Goal: Information Seeking & Learning: Learn about a topic

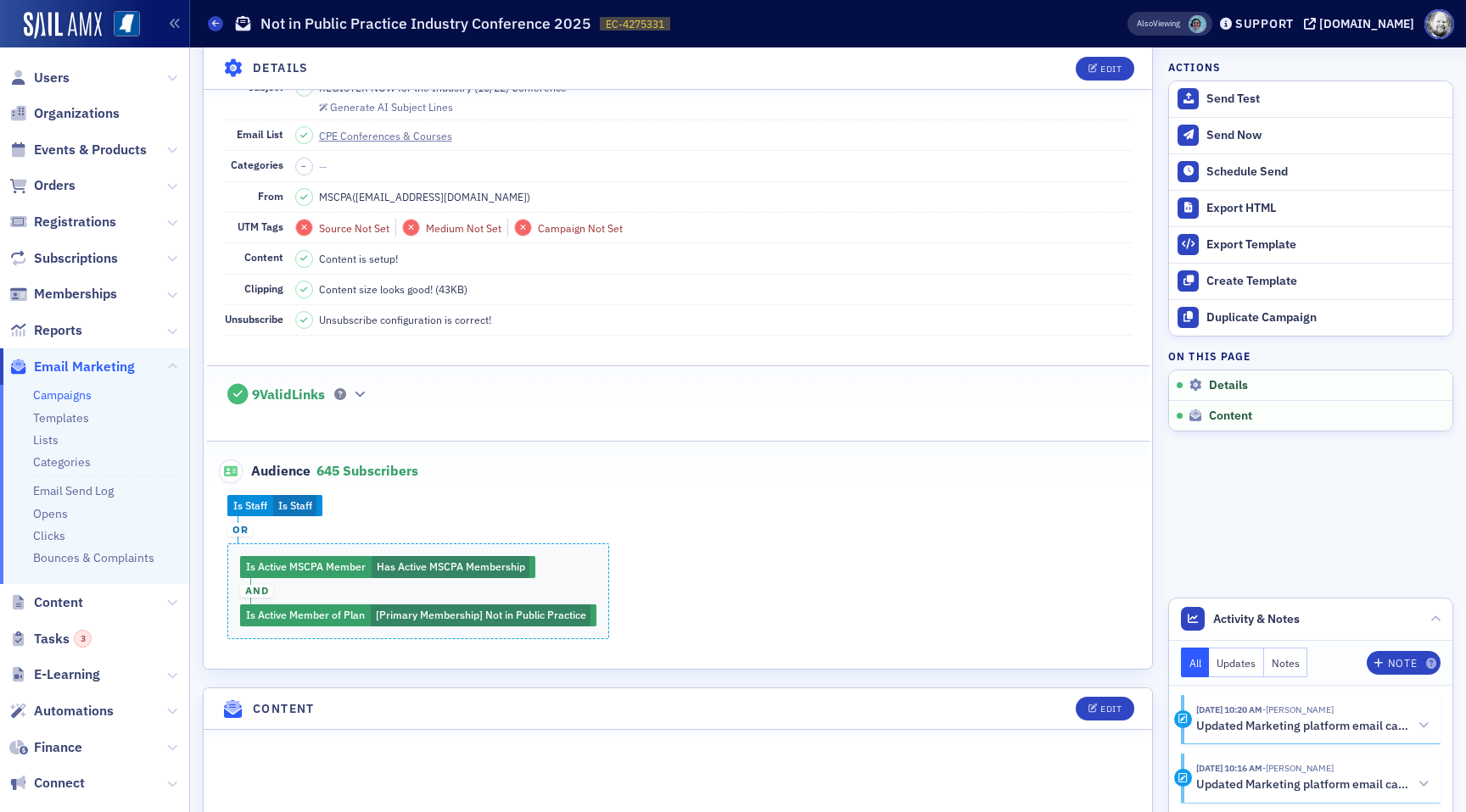
scroll to position [170, 0]
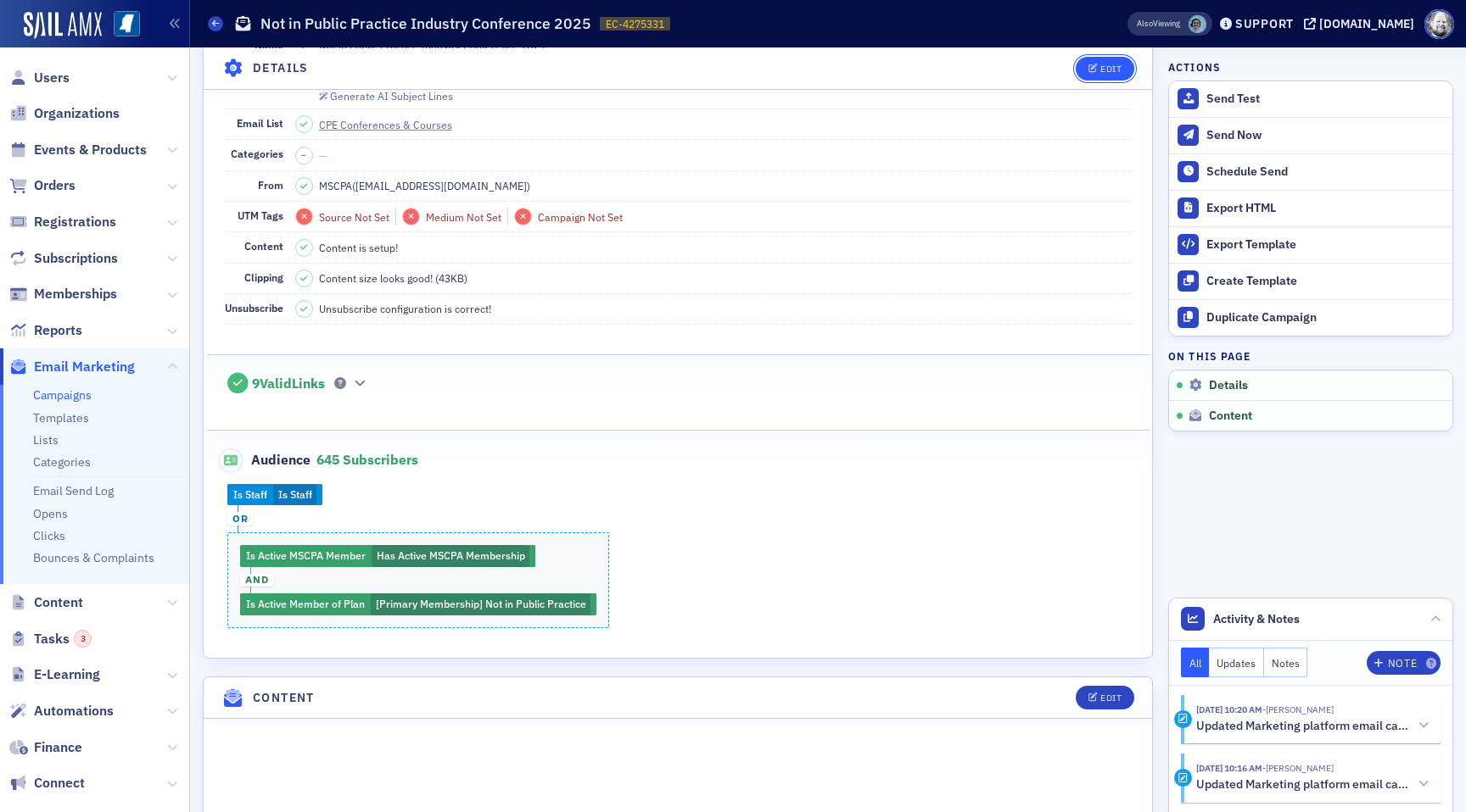
click at [1096, 73] on button "Edit" at bounding box center [1105, 68] width 58 height 23
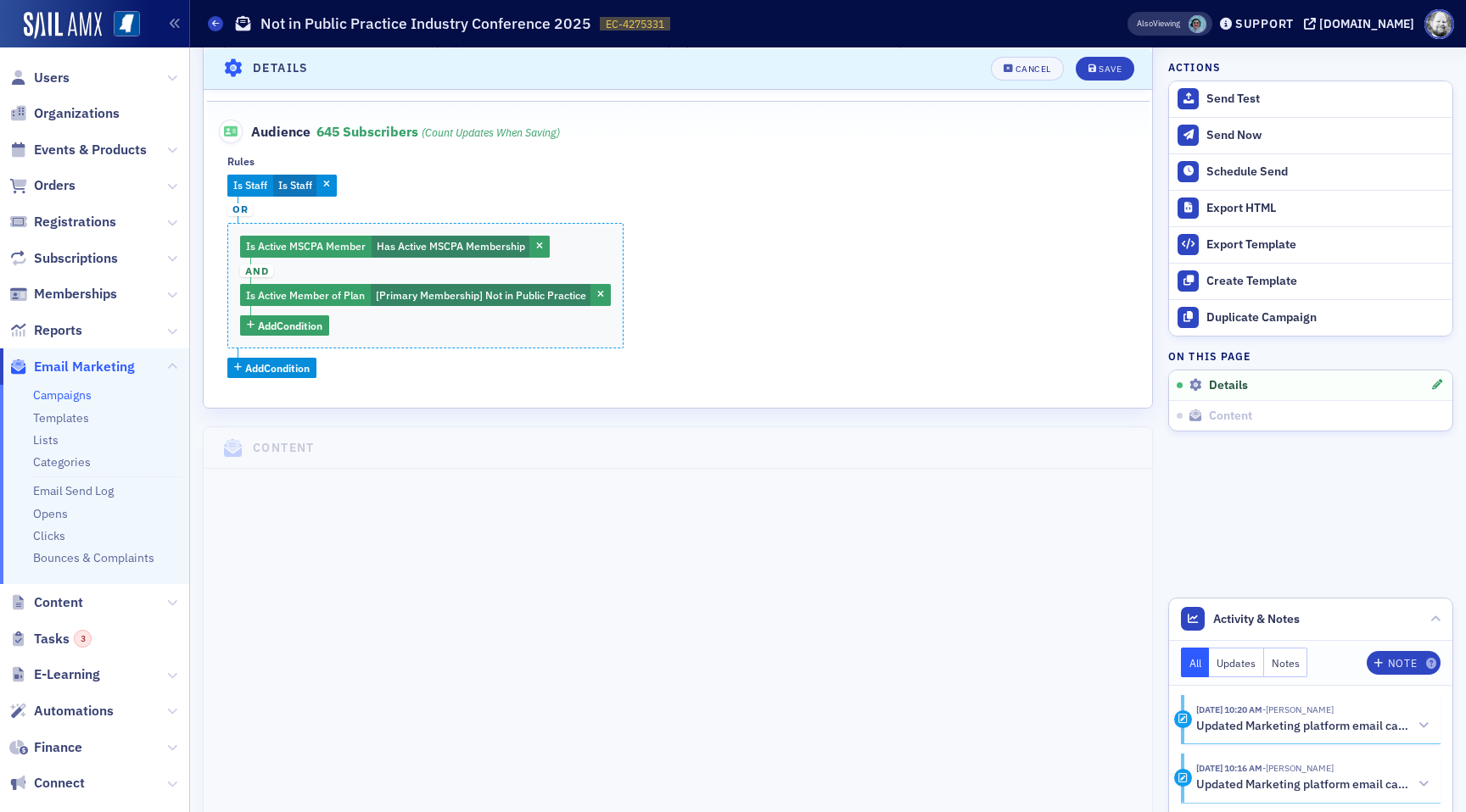
scroll to position [645, 0]
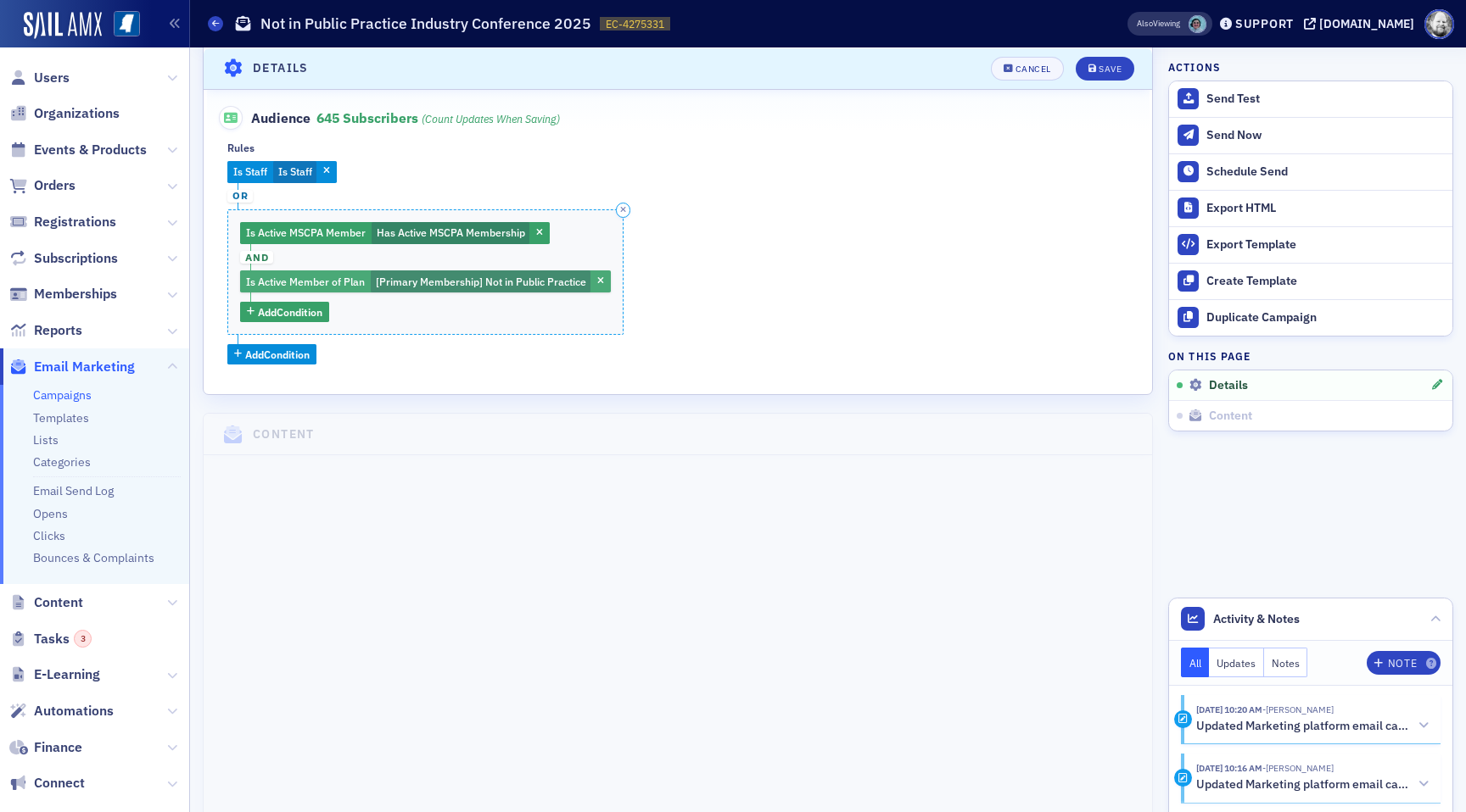
click at [422, 278] on span "[Primary Membership] Not in Public Practice" at bounding box center [481, 282] width 211 height 14
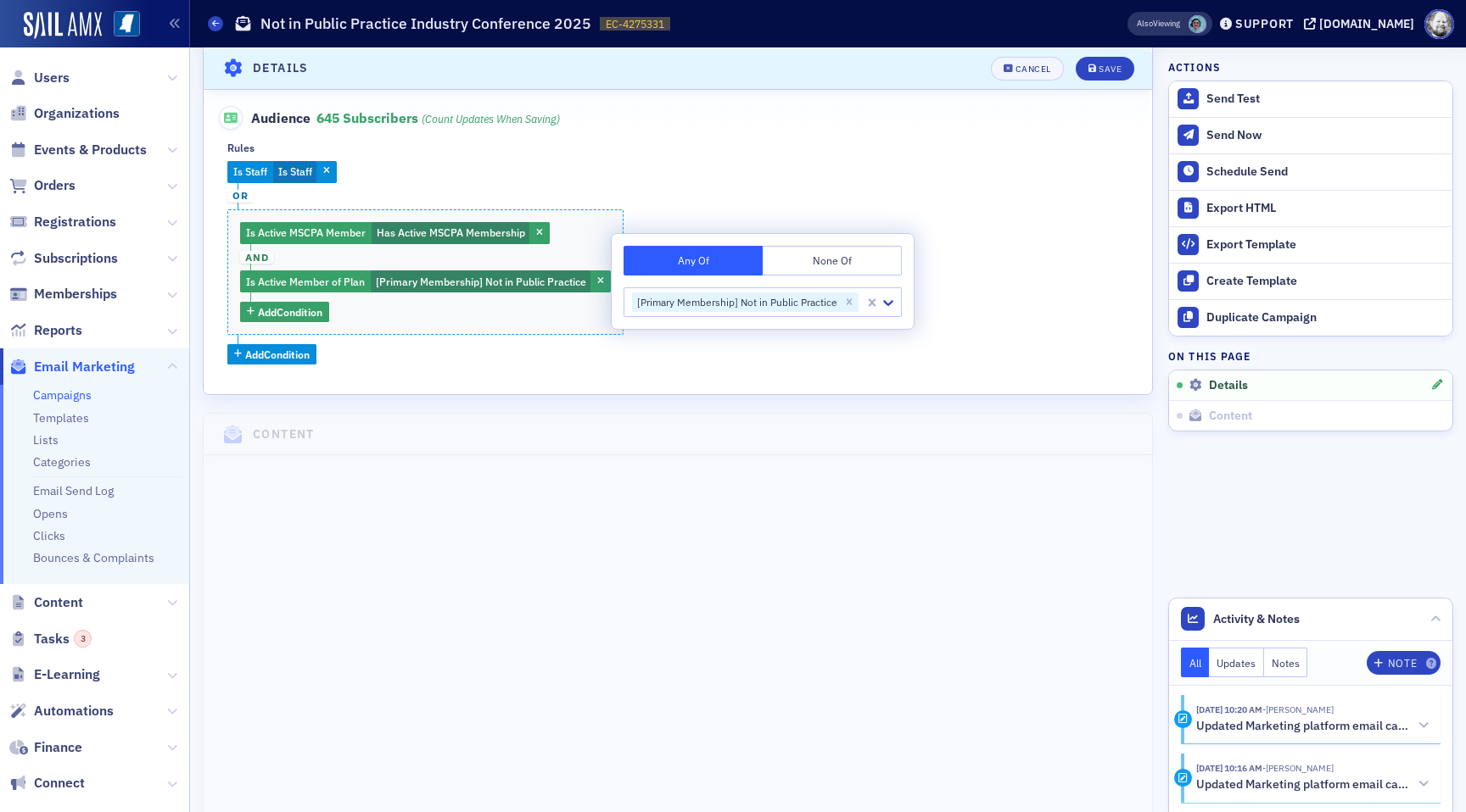
click at [798, 185] on div "Is Staff Is Staff or Is Active MSCPA Member Has Active MSCPA Membership and Is …" at bounding box center [677, 263] width 901 height 204
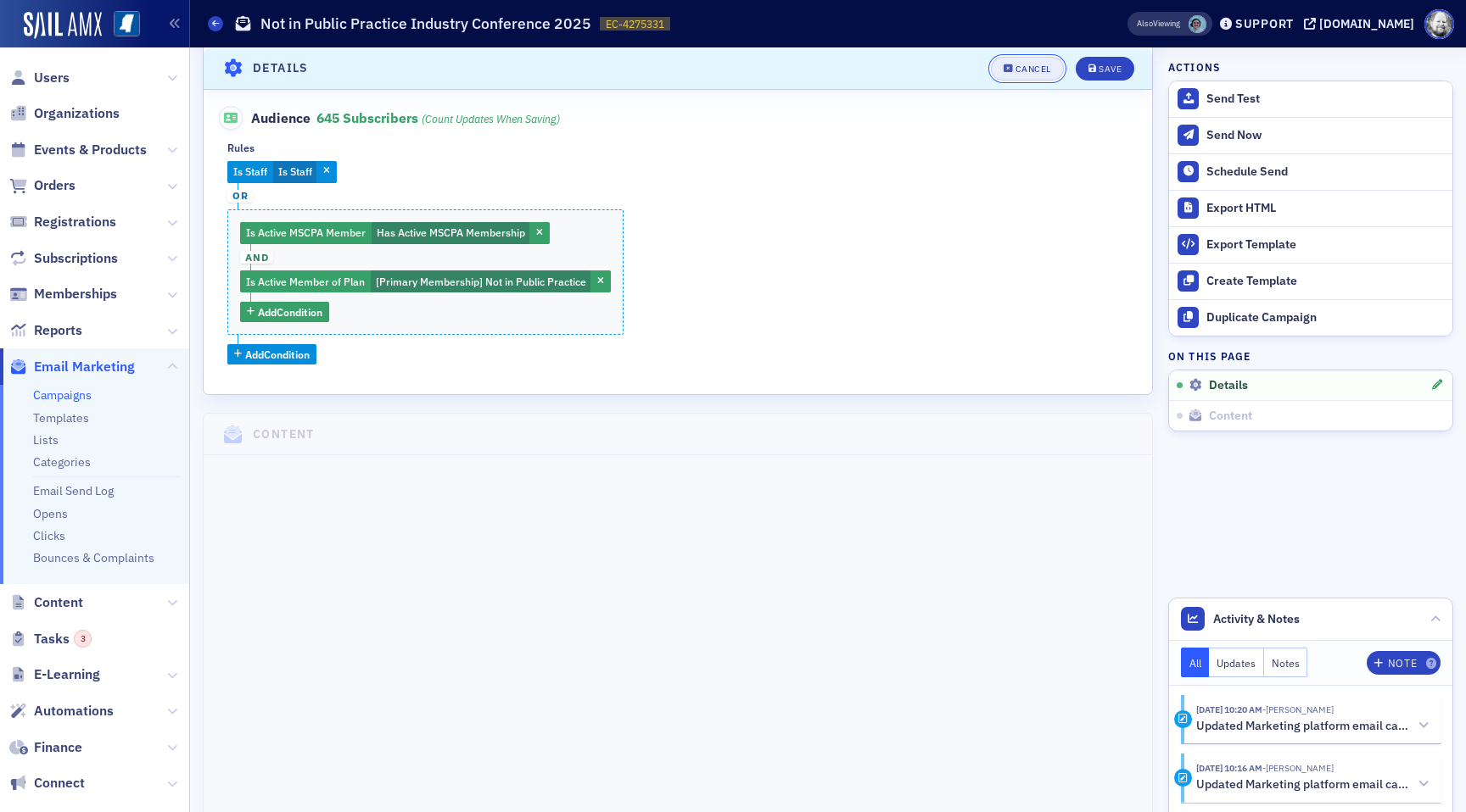
click at [1017, 70] on div "Cancel" at bounding box center [1033, 68] width 36 height 10
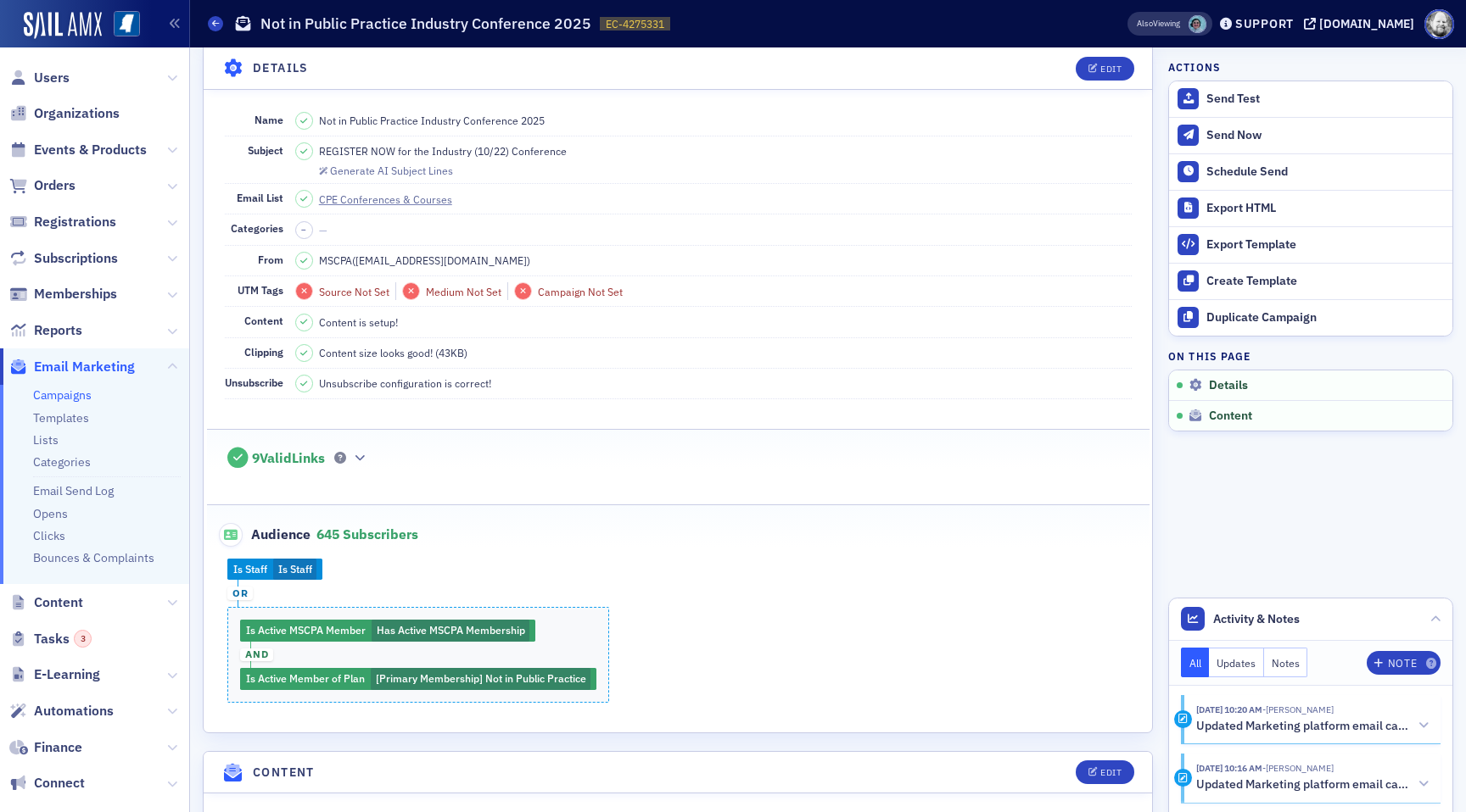
scroll to position [79, 0]
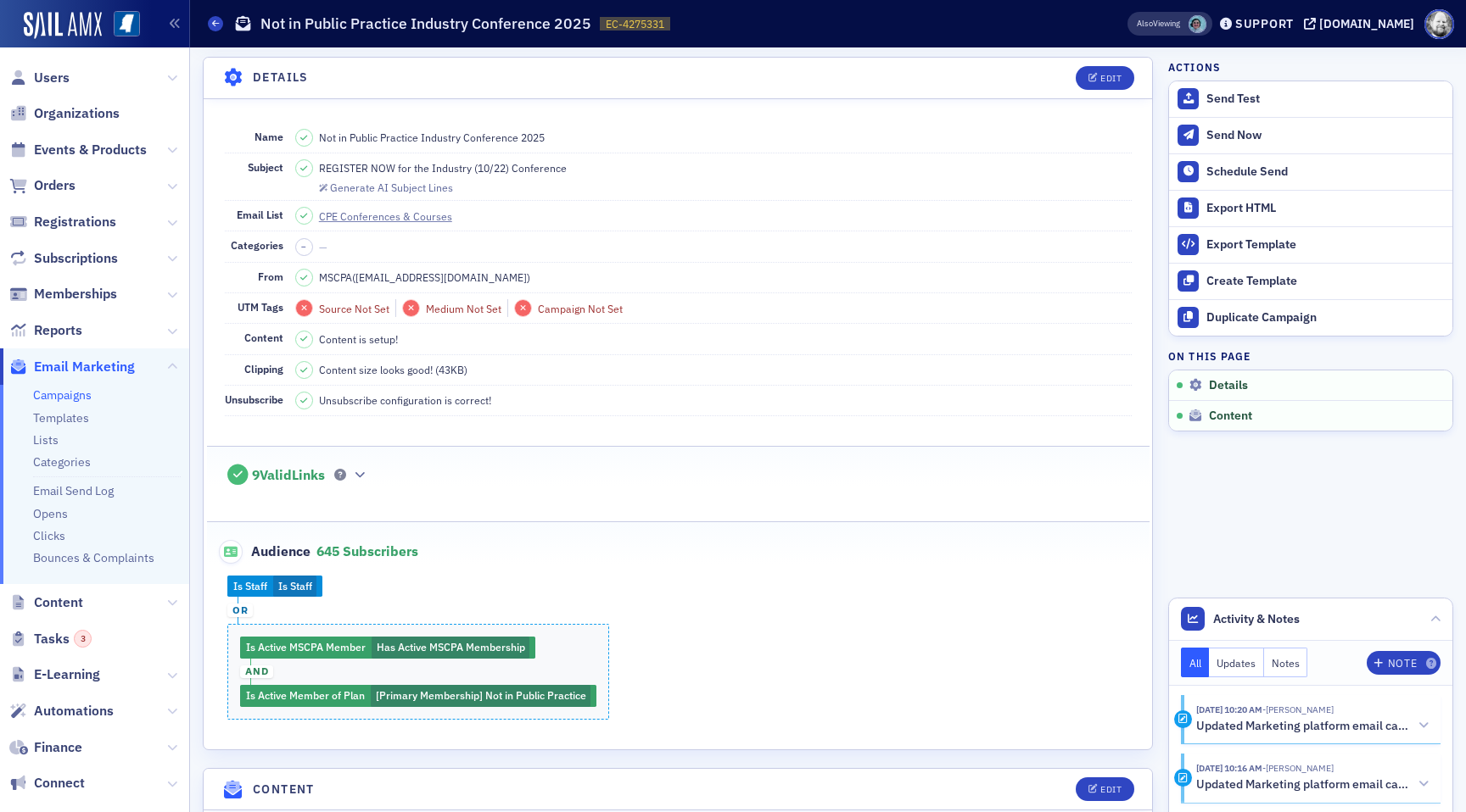
click at [642, 610] on div "Is Staff Is Staff or Is Active MSCPA Member Has Active MSCPA Membership and Is …" at bounding box center [678, 648] width 942 height 144
click at [51, 81] on span "Users" at bounding box center [51, 78] width 36 height 18
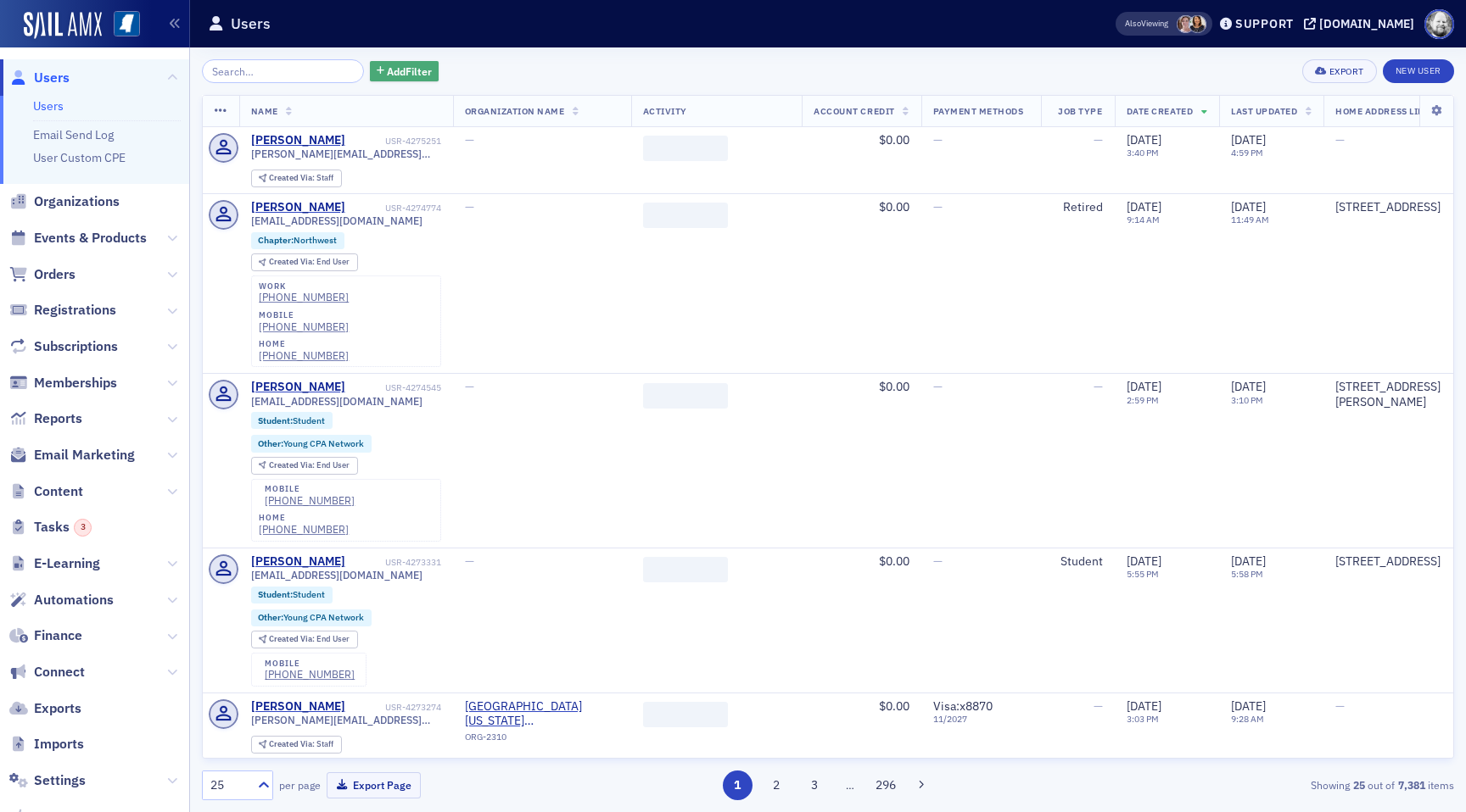
click at [388, 67] on span "Add Filter" at bounding box center [409, 71] width 45 height 16
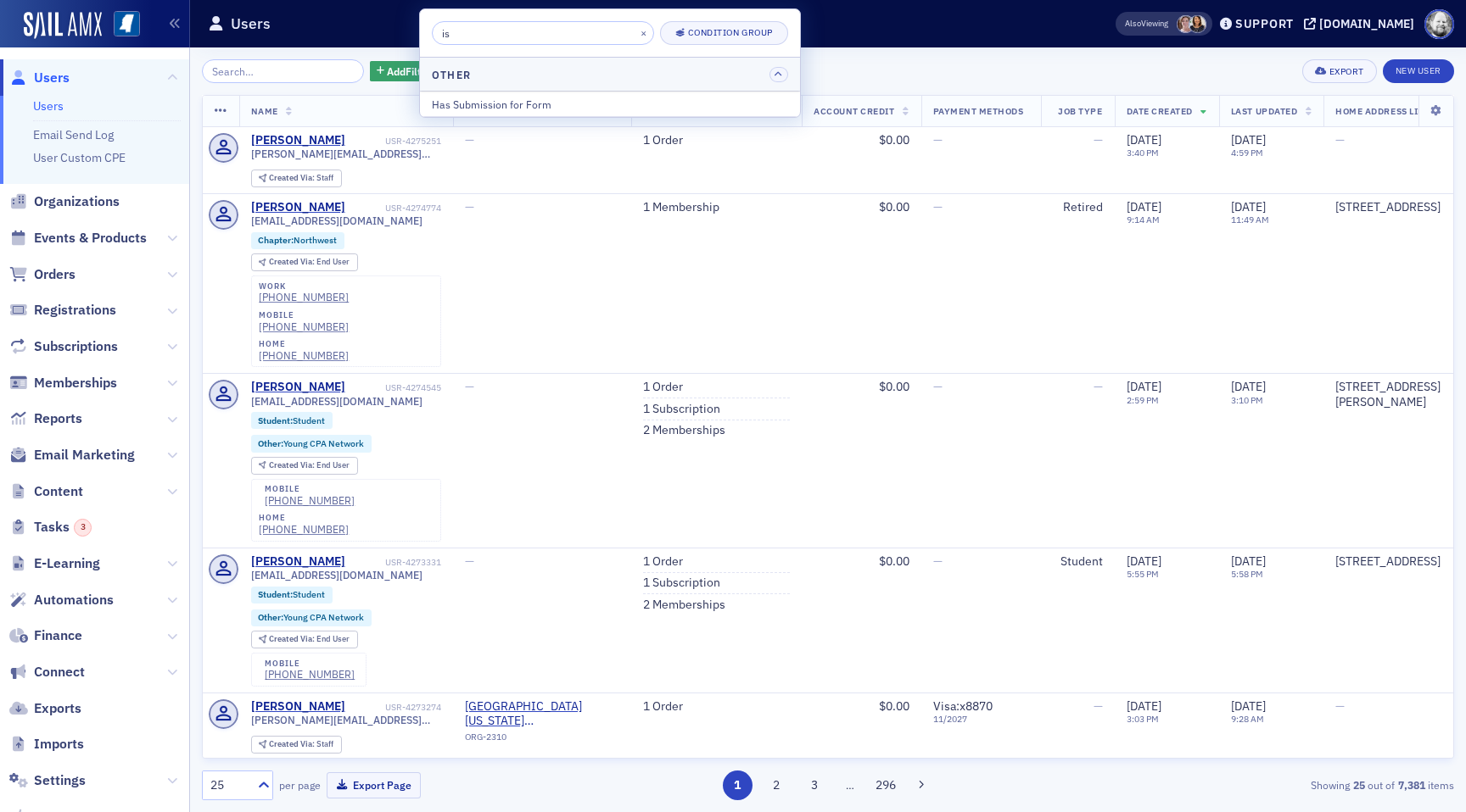
type input "i"
type input "staff"
click at [442, 105] on div "Is Staff" at bounding box center [609, 105] width 357 height 16
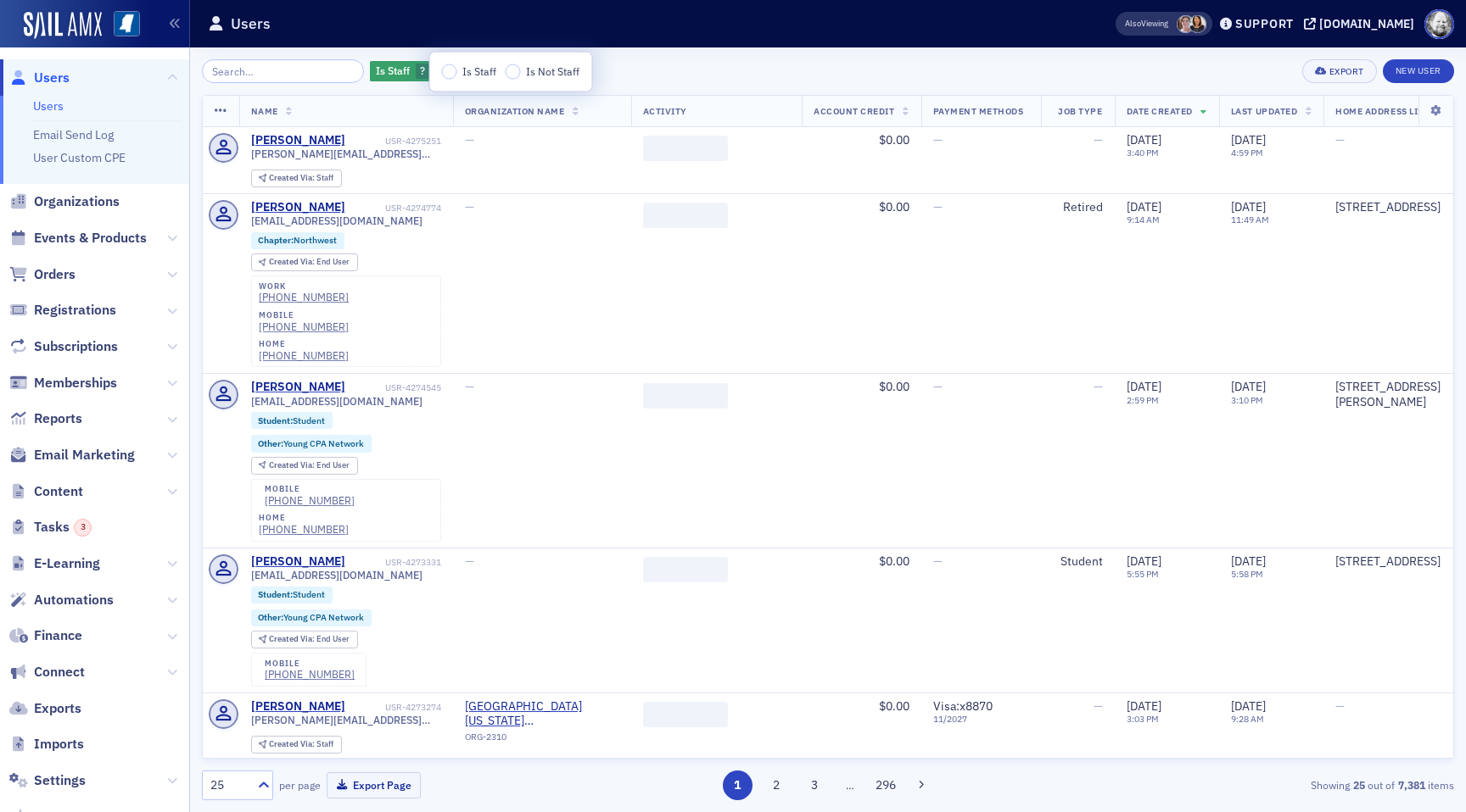
click at [467, 72] on span "Is Staff" at bounding box center [479, 71] width 34 height 14
click at [458, 72] on input "Is Staff" at bounding box center [450, 72] width 16 height 16
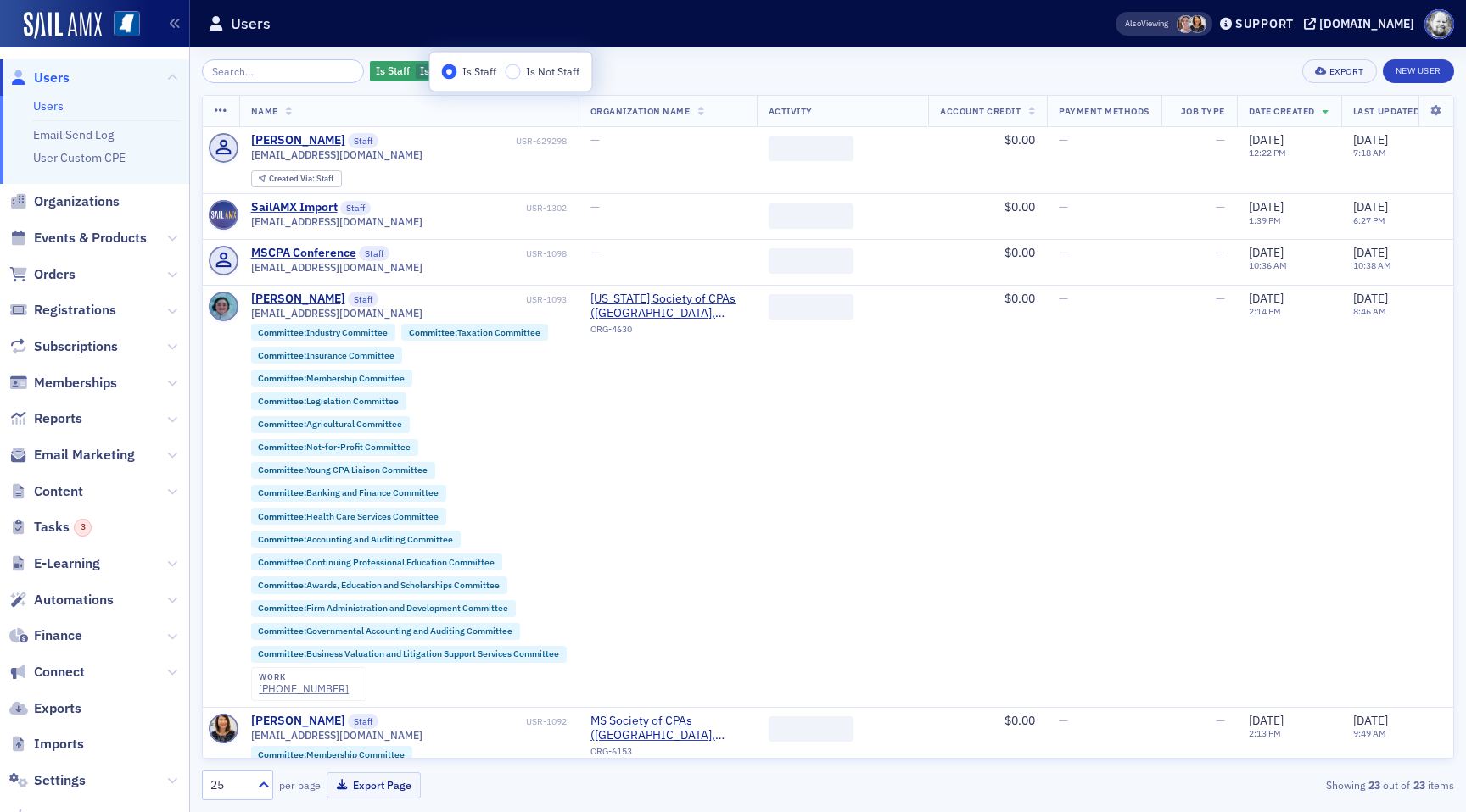
click at [649, 84] on div "Is Staff Is Staff Add Filter Export New User Name Organization Name Activity Ac…" at bounding box center [828, 429] width 1252 height 741
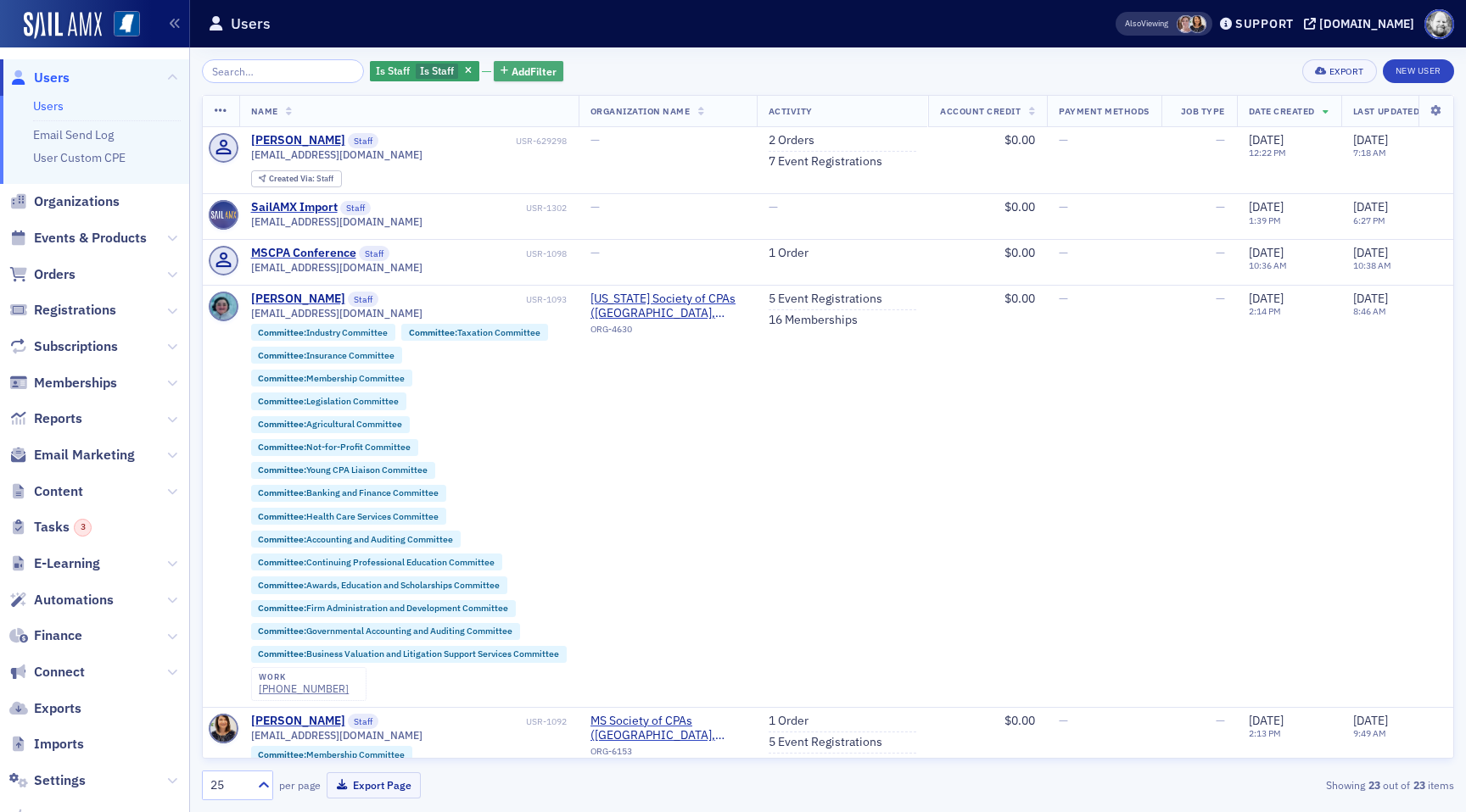
click at [511, 73] on span "Add Filter" at bounding box center [533, 71] width 45 height 16
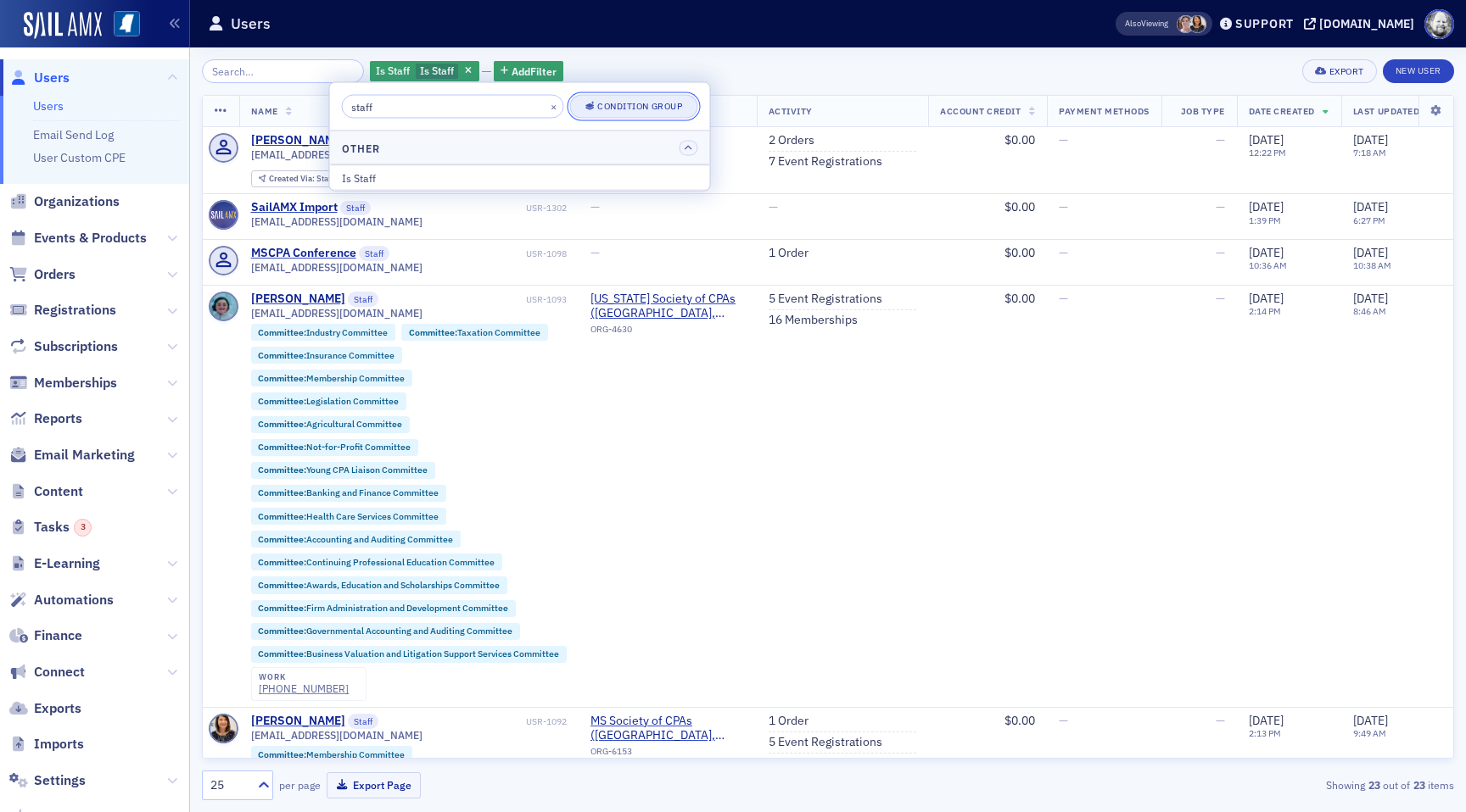
click at [599, 98] on button "Condition Group" at bounding box center [633, 107] width 128 height 23
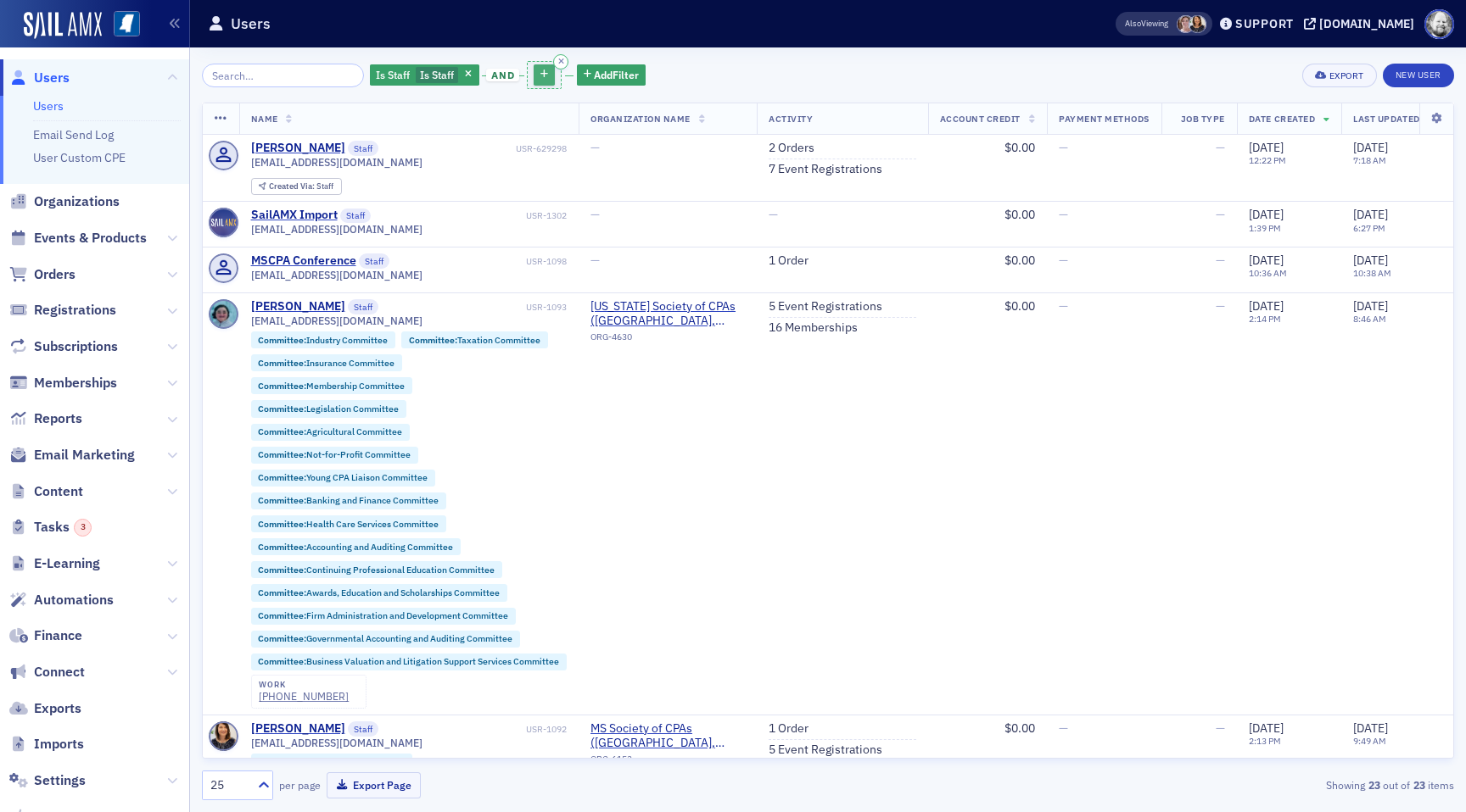
click at [540, 73] on icon "button" at bounding box center [544, 75] width 8 height 10
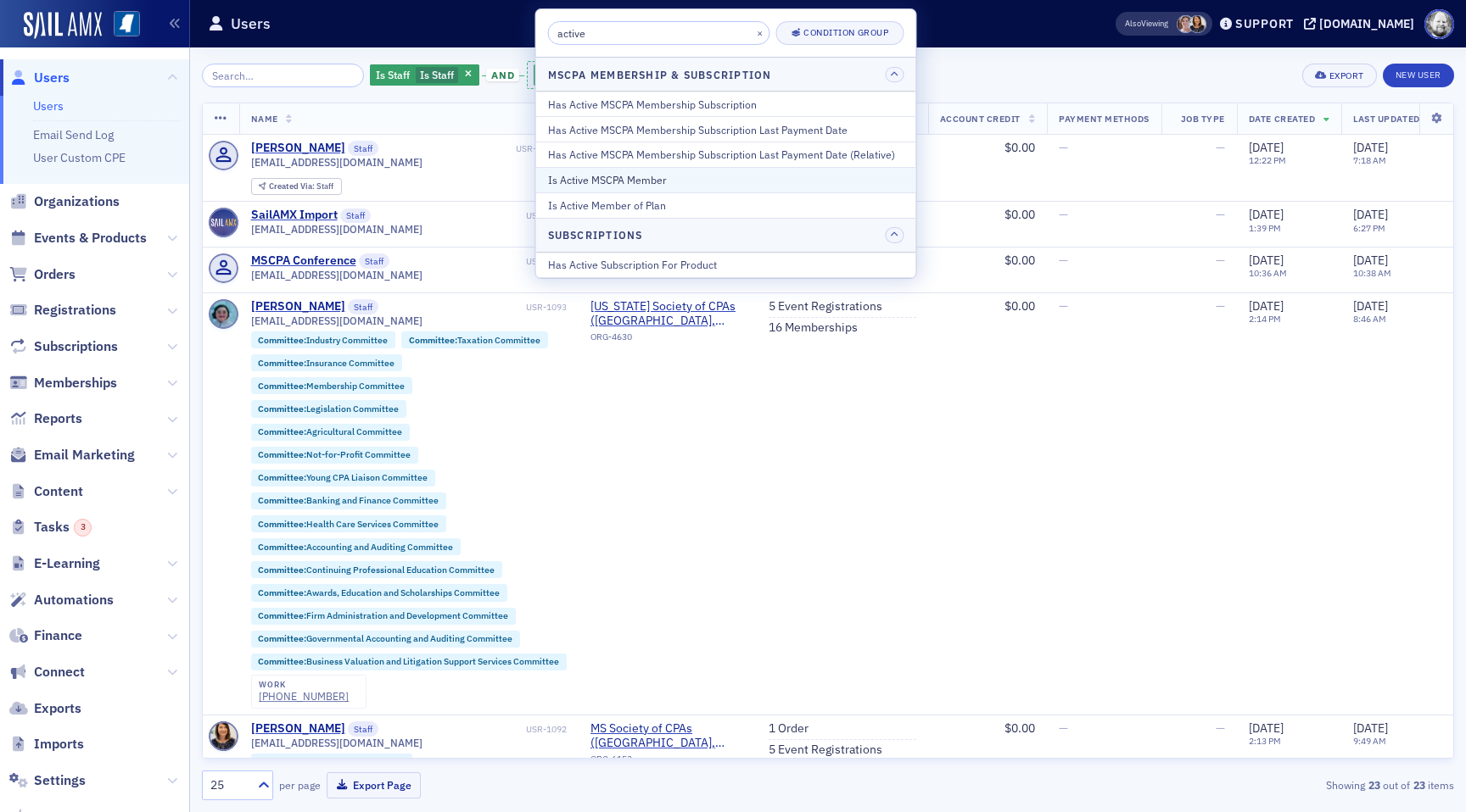
type input "active"
click at [575, 175] on div "Is Active MSCPA Member" at bounding box center [726, 180] width 357 height 16
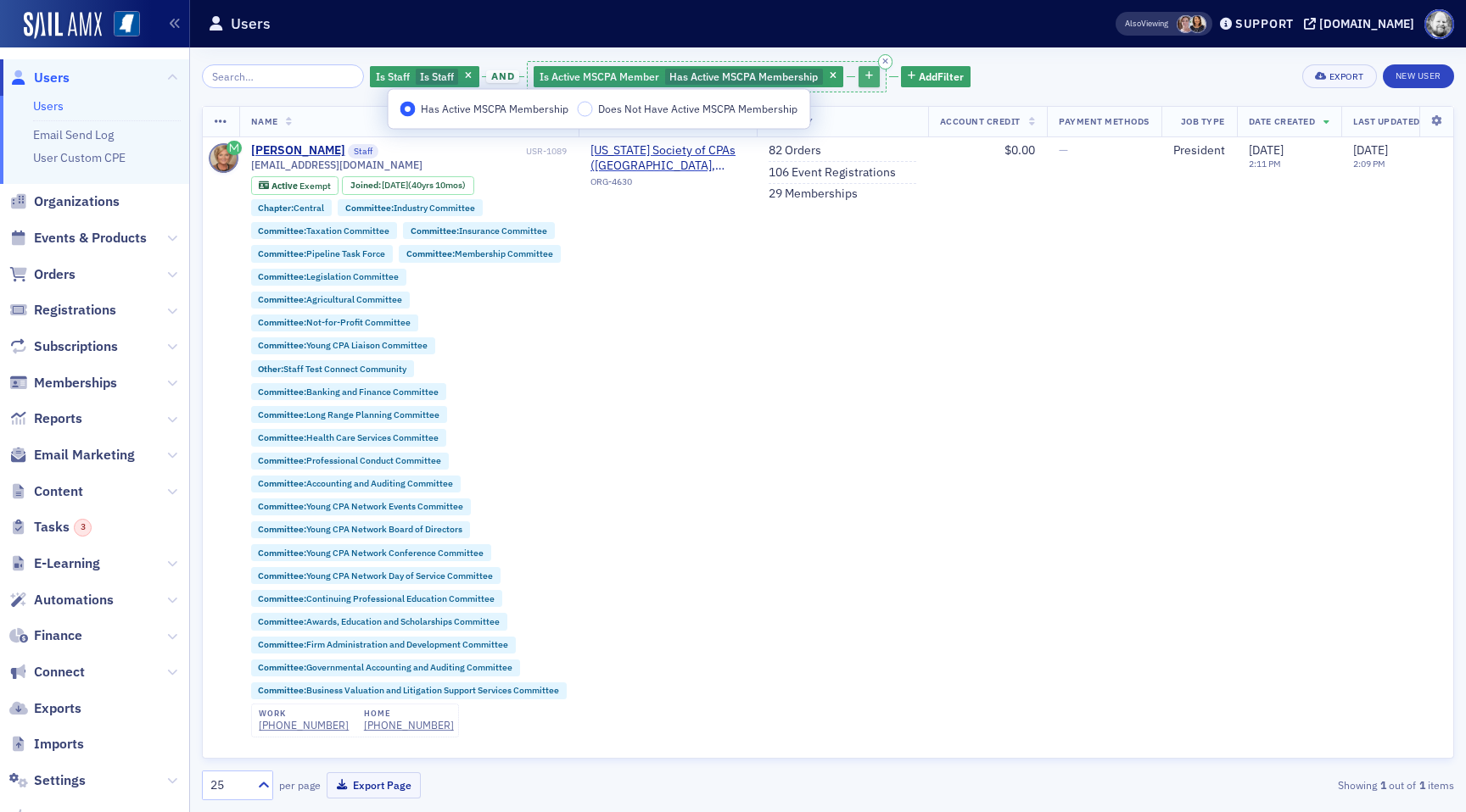
click at [866, 78] on icon "button" at bounding box center [869, 77] width 8 height 10
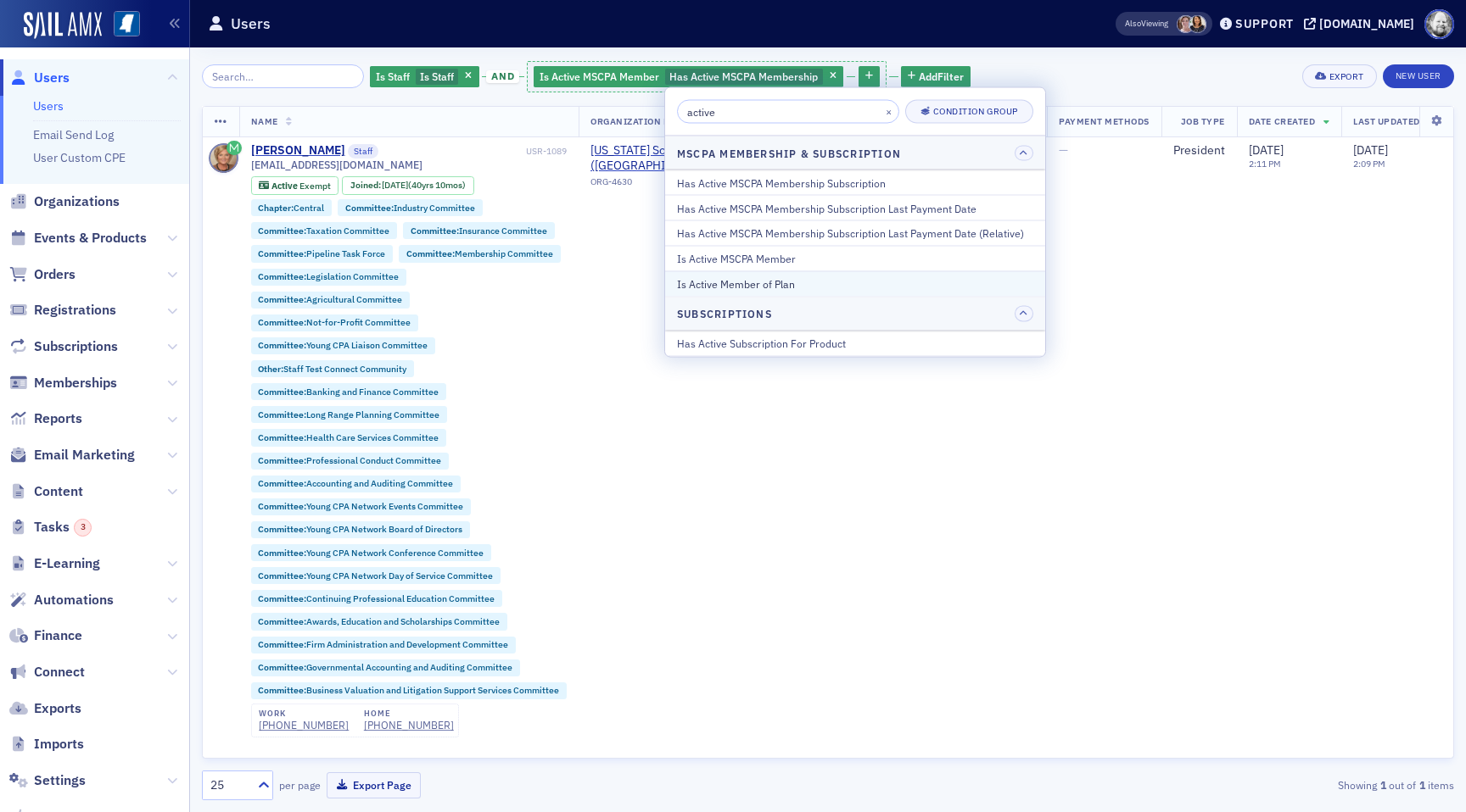
click at [785, 278] on div "Is Active Member of Plan" at bounding box center [855, 285] width 357 height 16
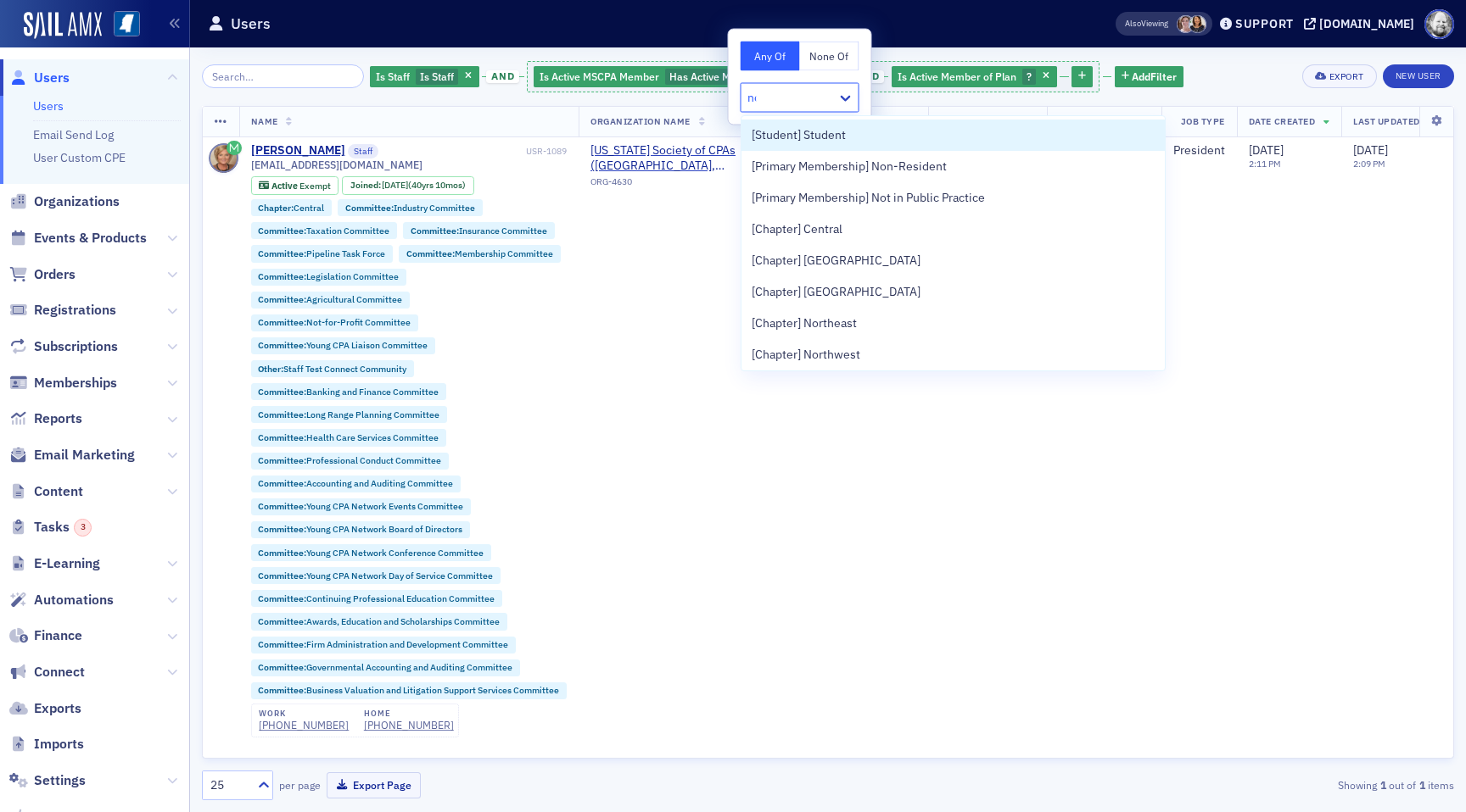
type input "not"
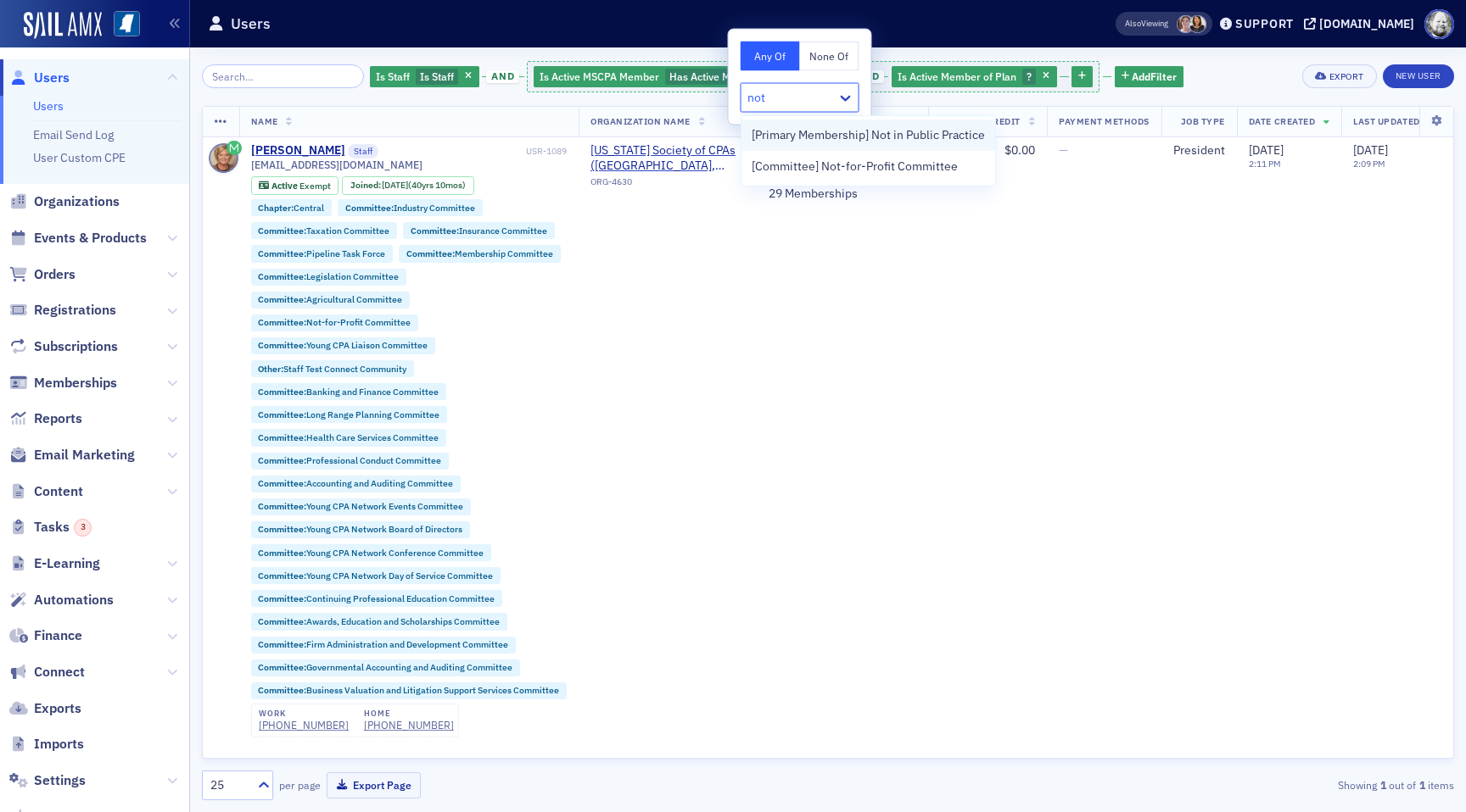
click at [877, 131] on span "[Primary Membership] Not in Public Practice" at bounding box center [869, 135] width 233 height 17
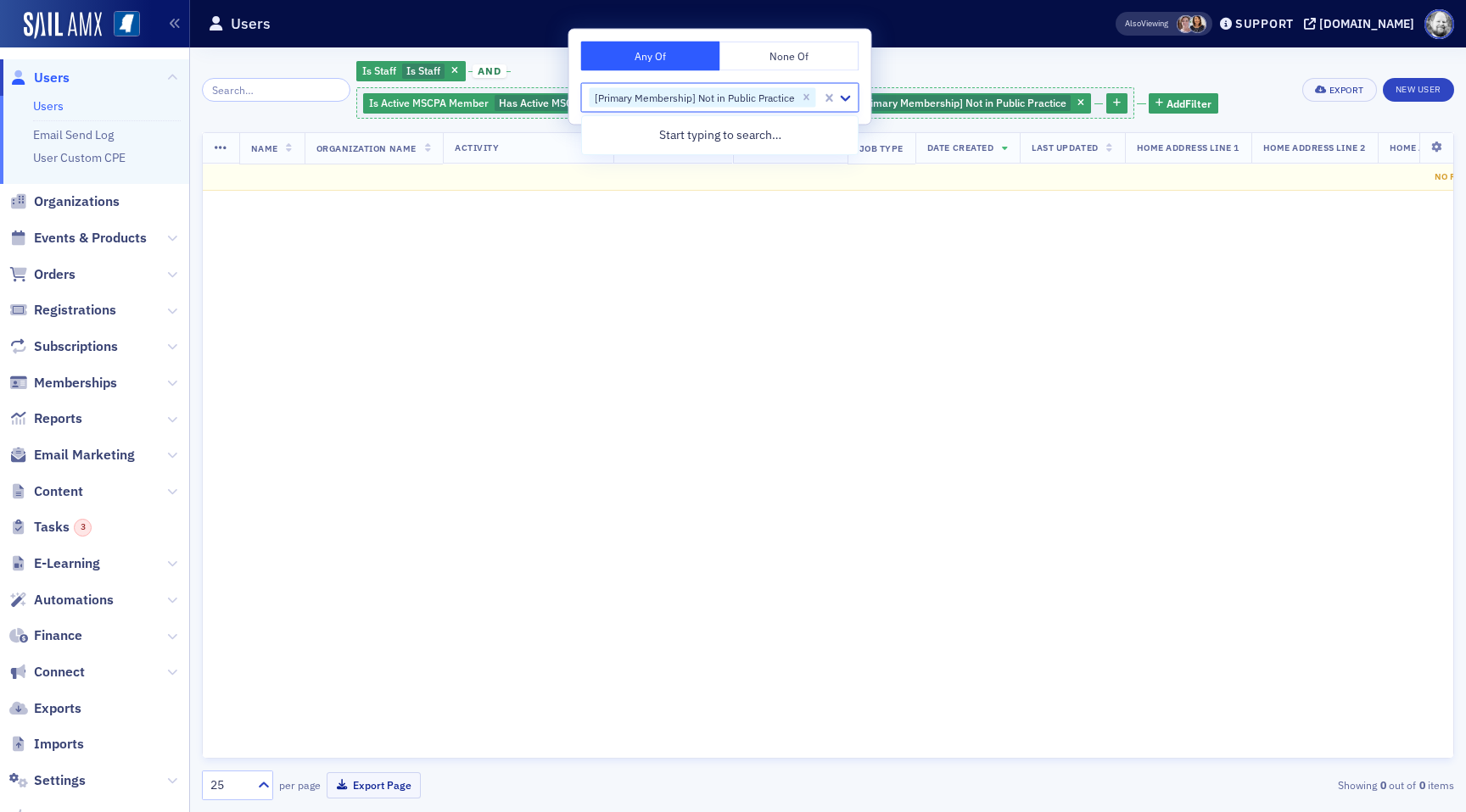
click at [938, 30] on div "Users" at bounding box center [634, 23] width 854 height 32
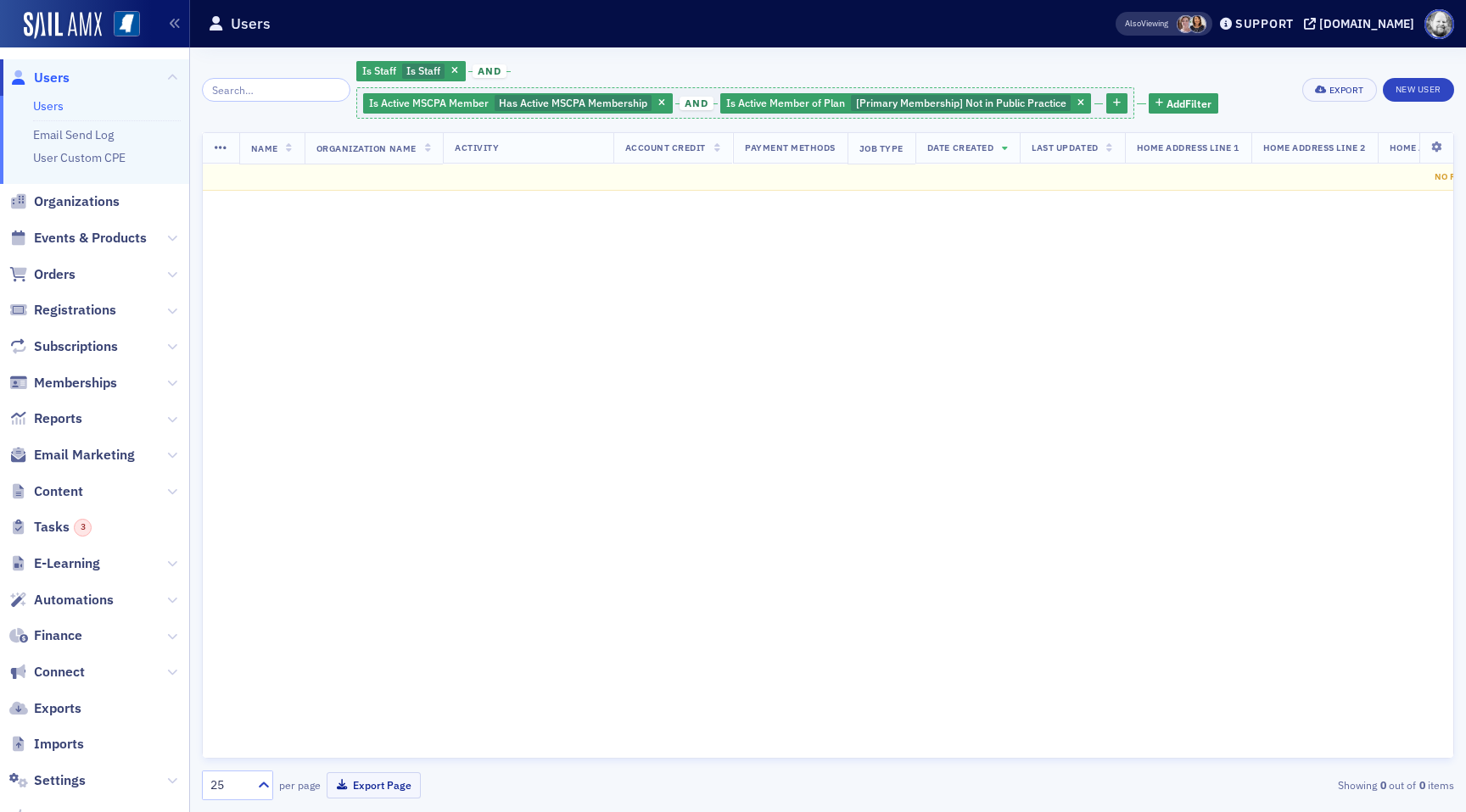
click at [472, 73] on span "and" at bounding box center [489, 71] width 33 height 14
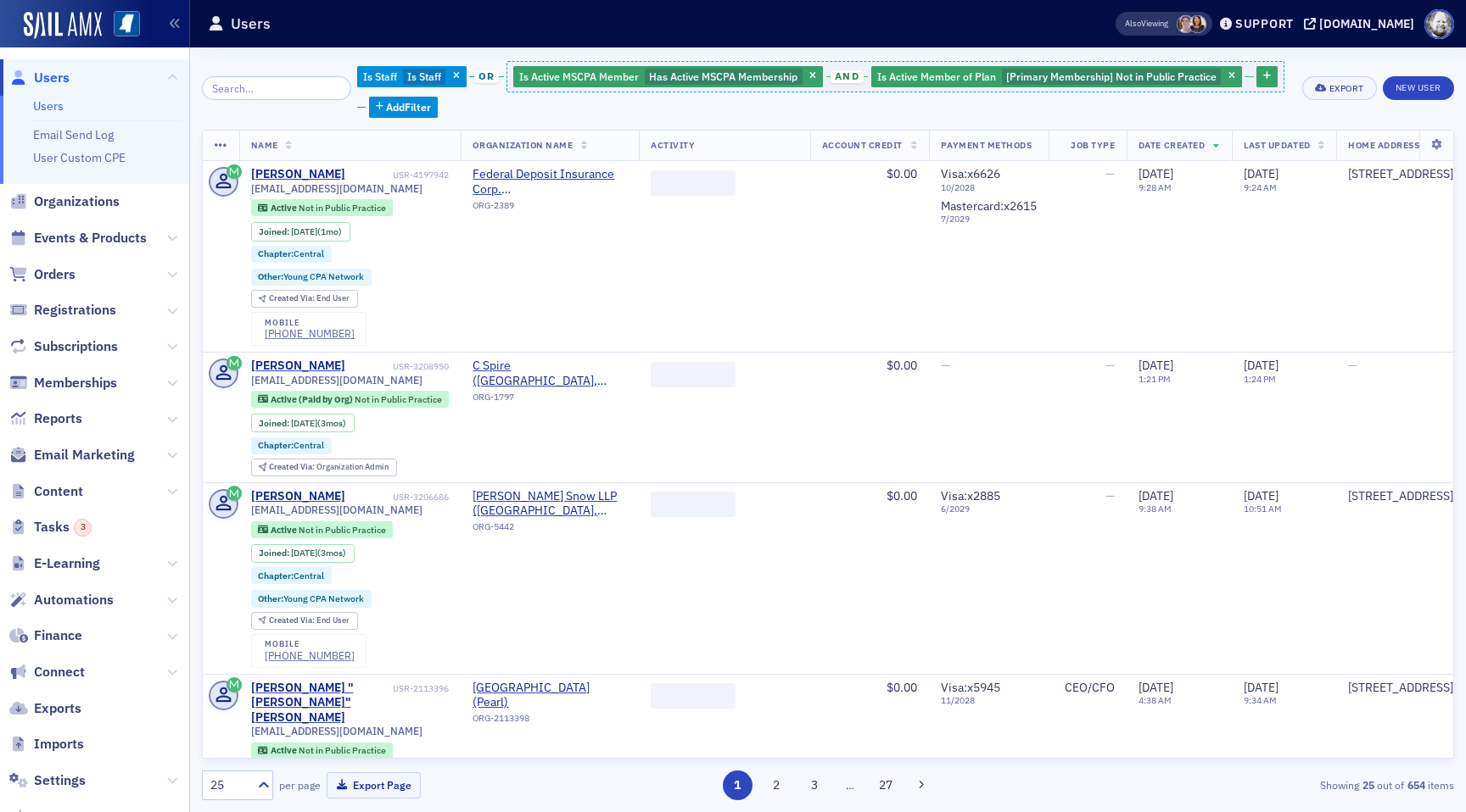
click at [644, 28] on div "Users" at bounding box center [634, 23] width 854 height 32
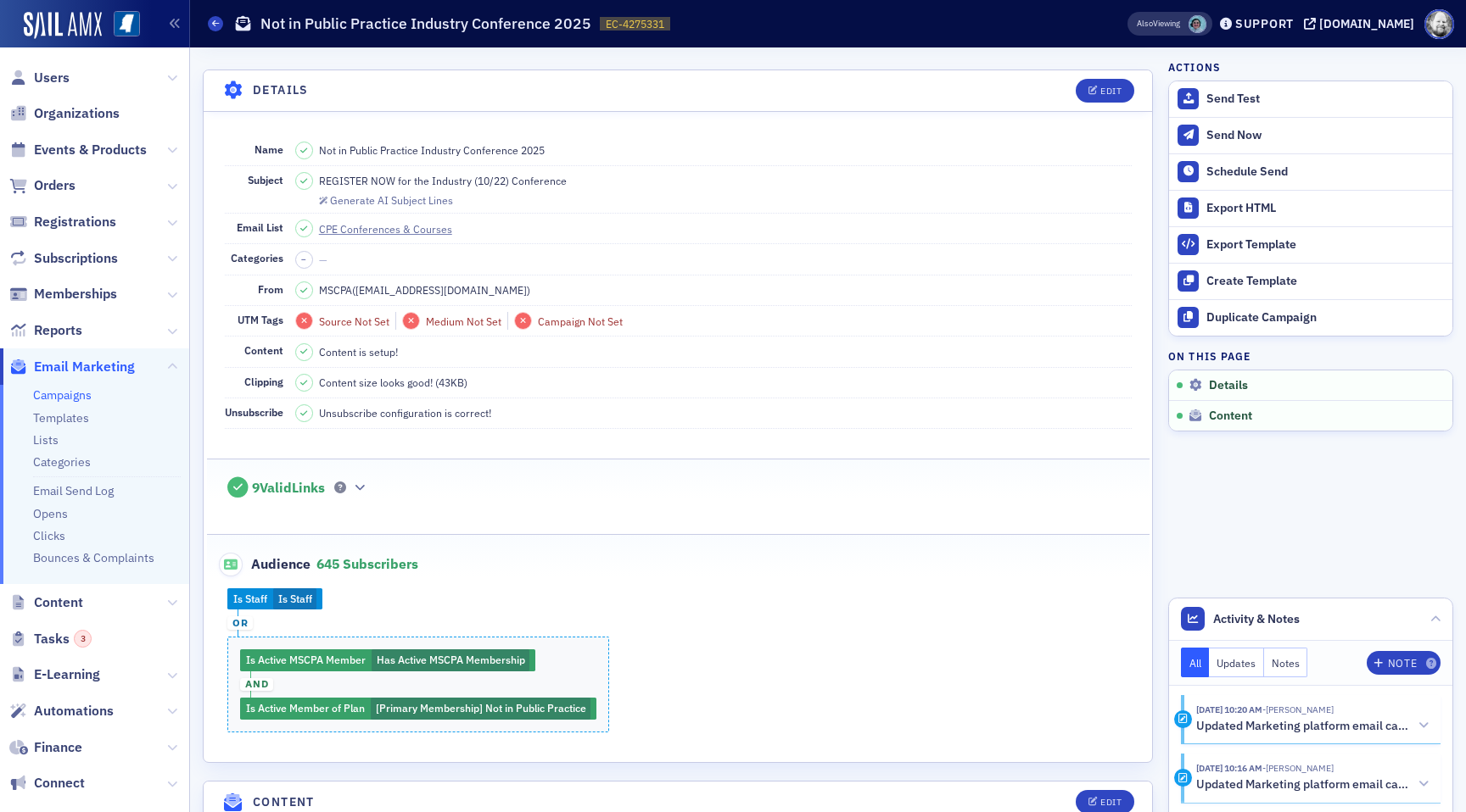
scroll to position [71, 0]
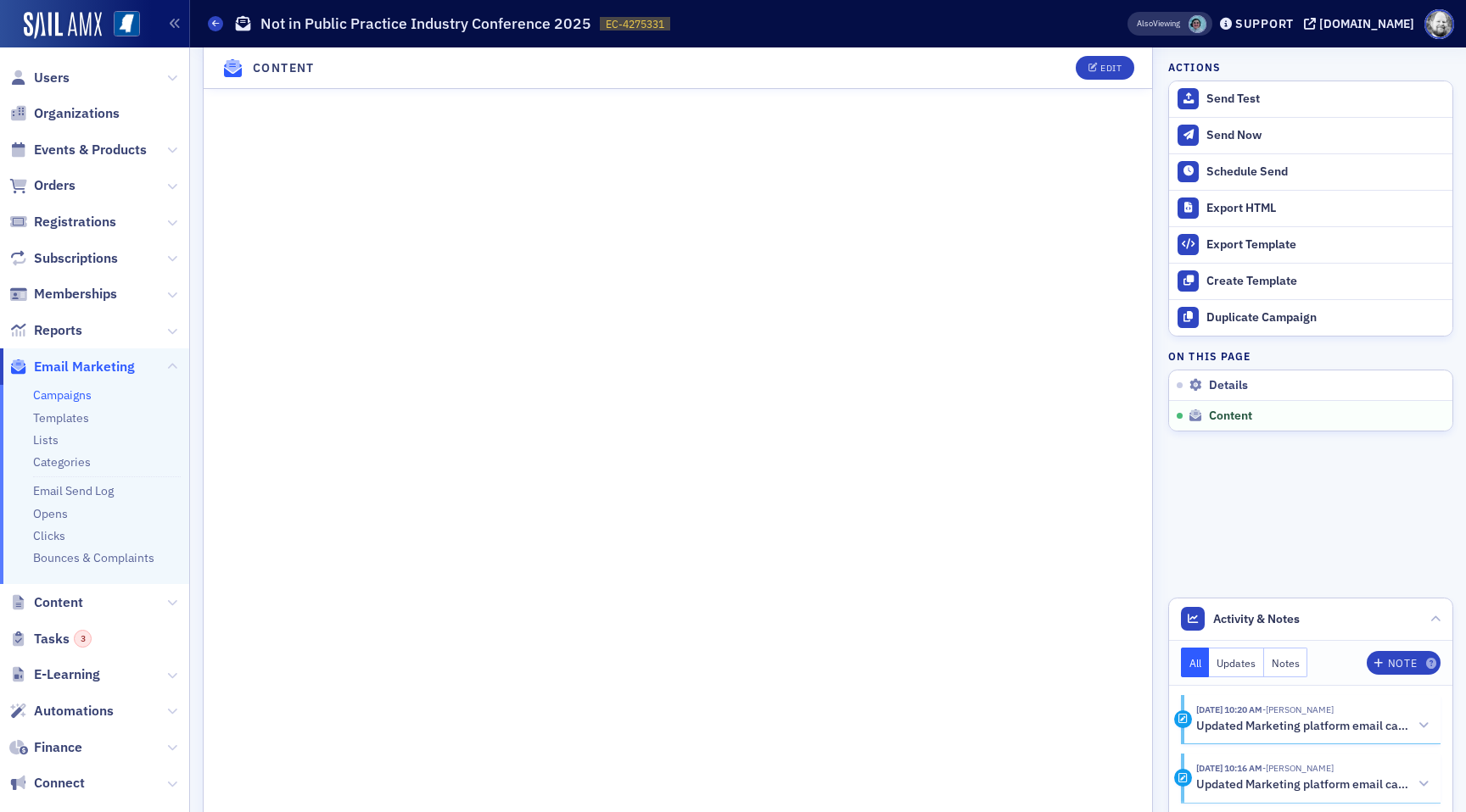
scroll to position [1123, 0]
